Goal: Transaction & Acquisition: Purchase product/service

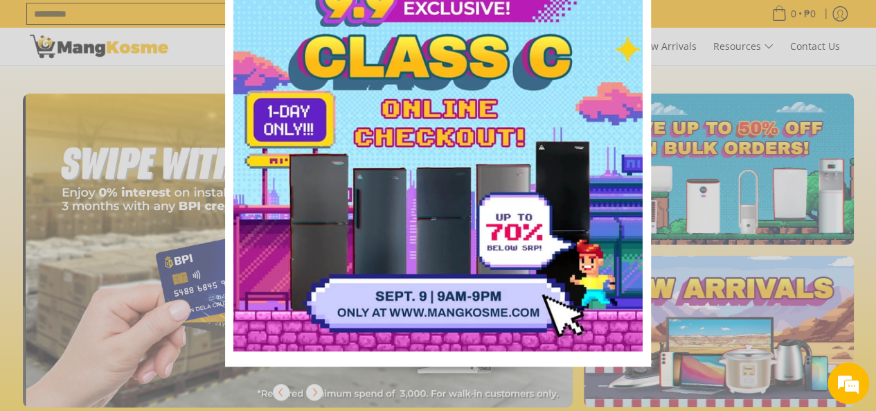
scroll to position [0, 1101]
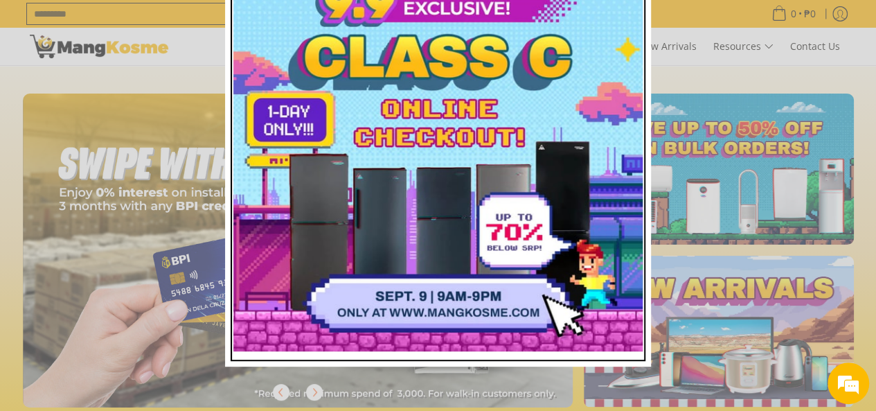
click at [423, 303] on img "Marketing offer form" at bounding box center [437, 146] width 409 height 409
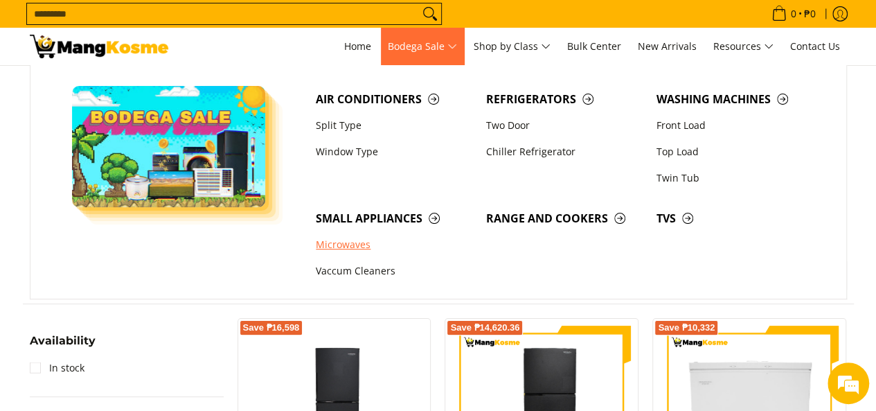
click at [345, 273] on ul "Microwaves Vaccum Cleaners" at bounding box center [394, 258] width 170 height 53
click at [343, 243] on link "Microwaves" at bounding box center [394, 245] width 170 height 26
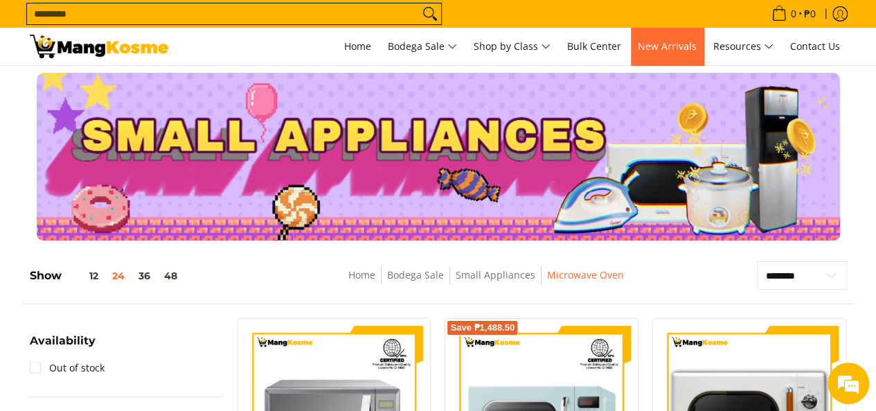
click at [670, 52] on span "New Arrivals" at bounding box center [667, 45] width 59 height 13
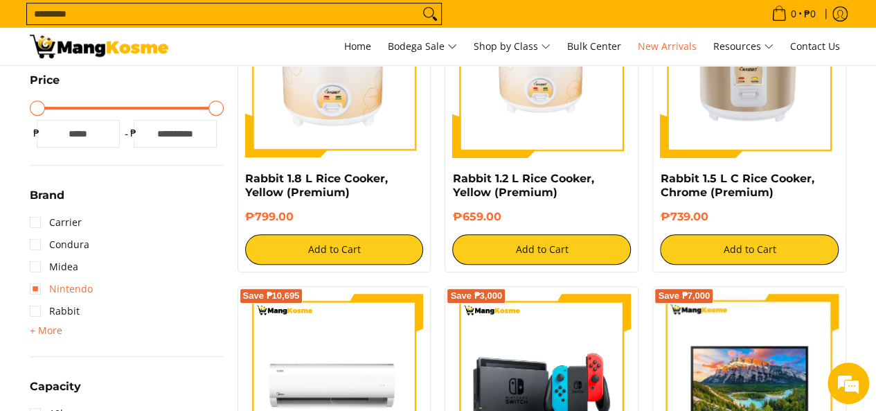
scroll to position [208, 0]
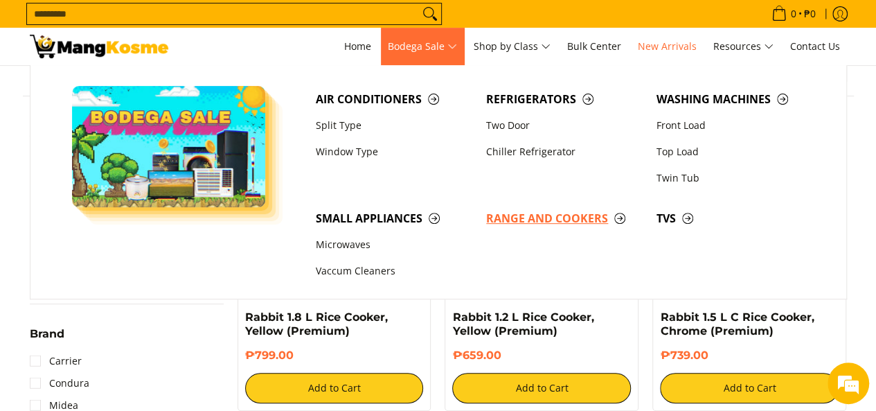
click at [547, 222] on span "Range and Cookers" at bounding box center [564, 218] width 156 height 17
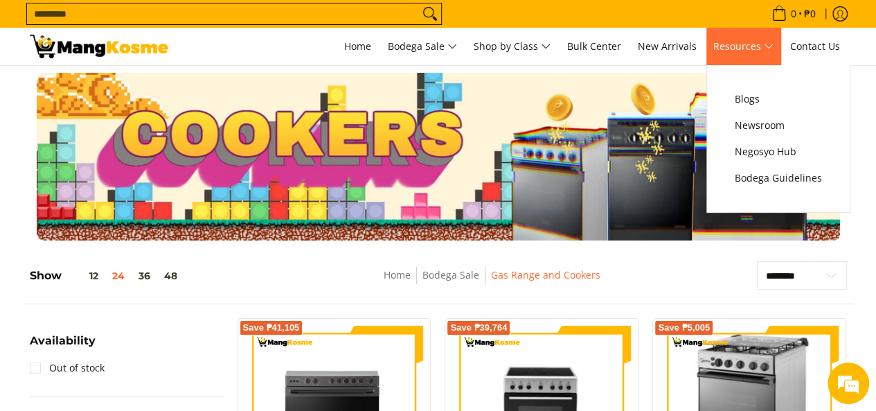
click at [723, 47] on span "Resources" at bounding box center [743, 46] width 60 height 17
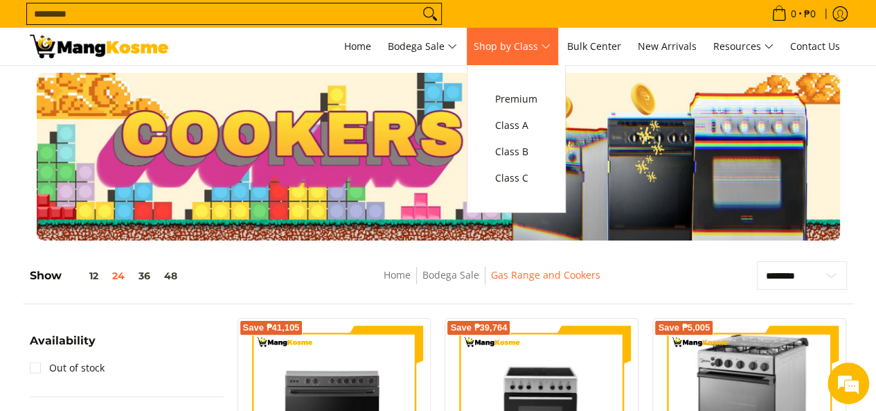
click at [508, 49] on span "Shop by Class" at bounding box center [512, 46] width 77 height 17
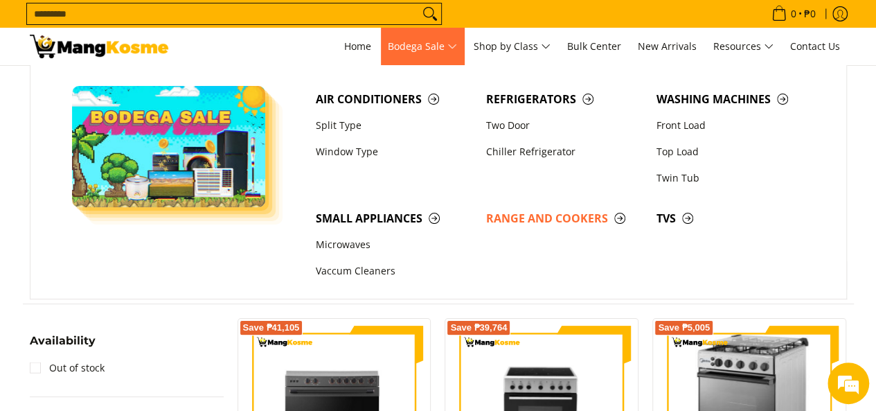
click at [396, 44] on span "Bodega Sale" at bounding box center [422, 46] width 69 height 17
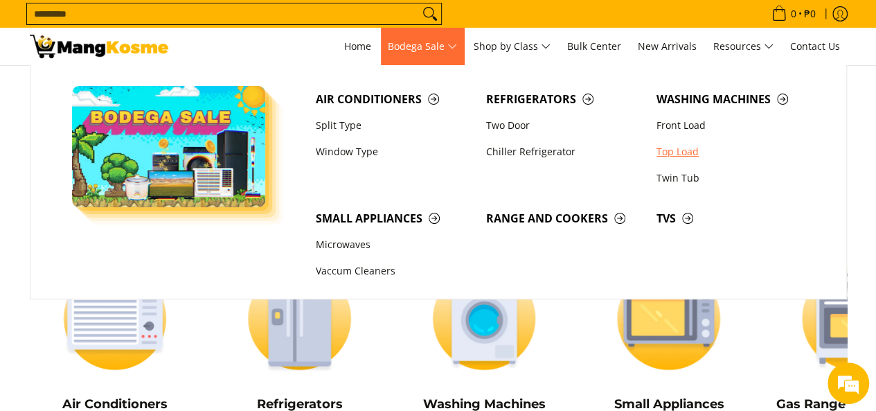
click at [677, 156] on link "Top Load" at bounding box center [734, 151] width 170 height 26
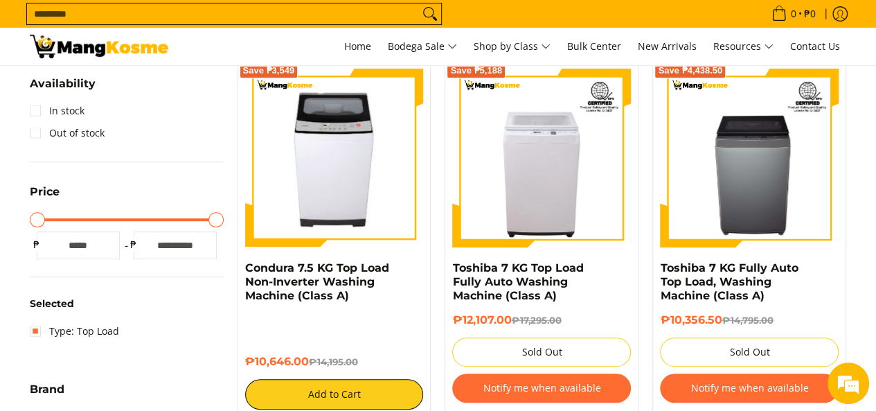
scroll to position [208, 0]
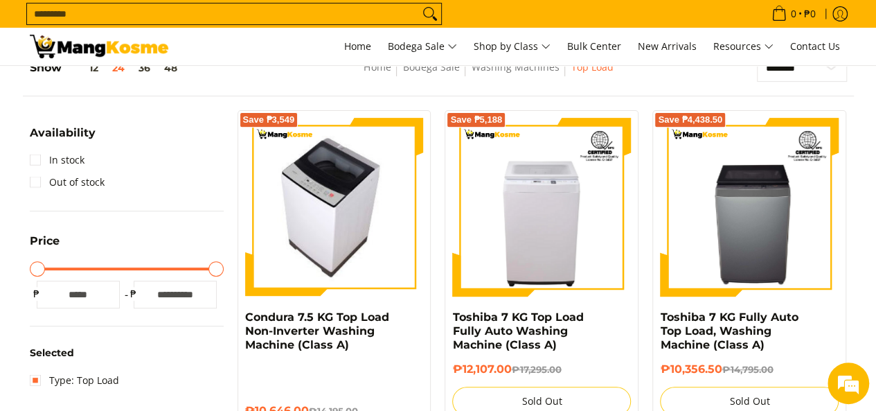
click at [300, 176] on img at bounding box center [334, 207] width 159 height 179
